Goal: Share content

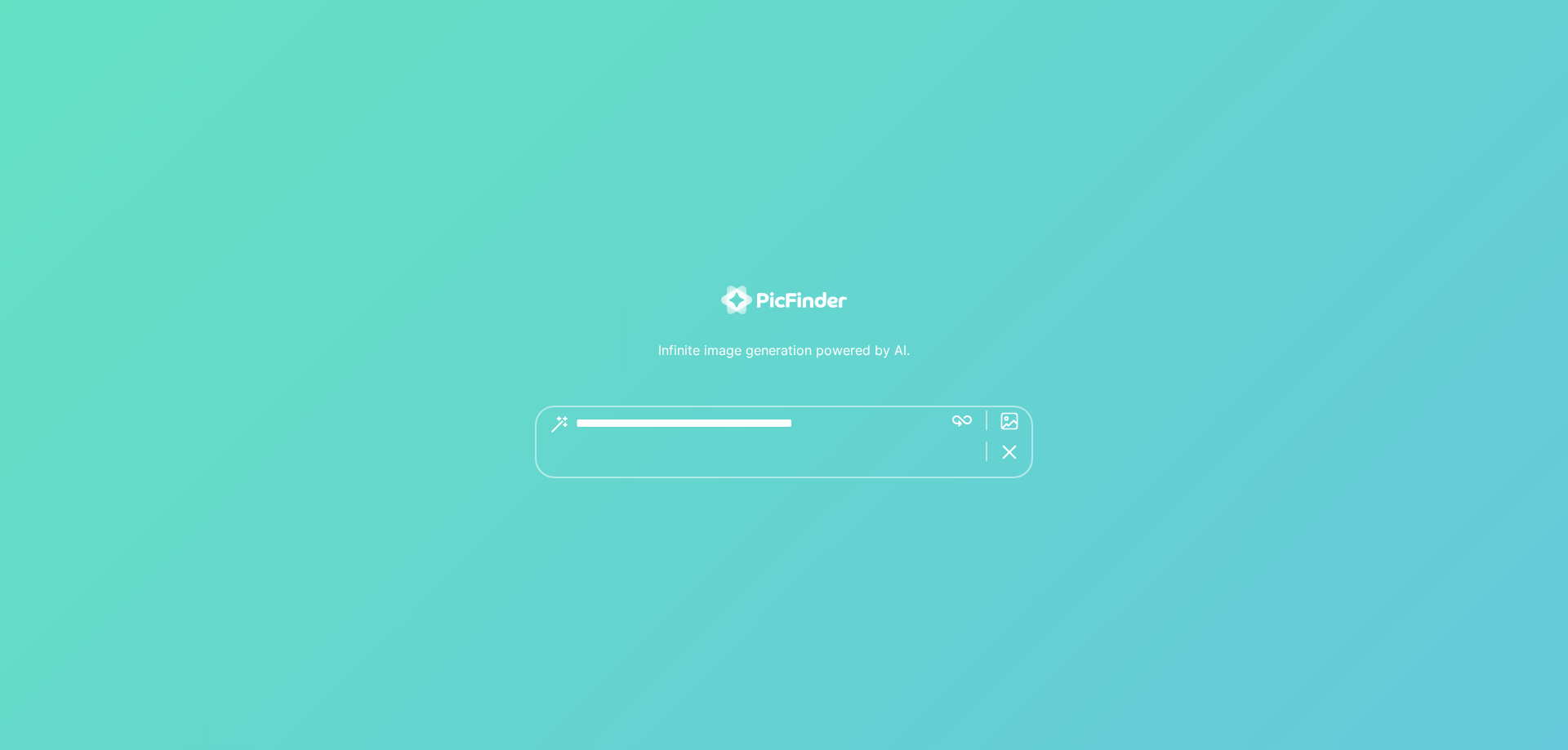
click at [719, 423] on textarea at bounding box center [753, 442] width 354 height 73
